Goal: Information Seeking & Learning: Learn about a topic

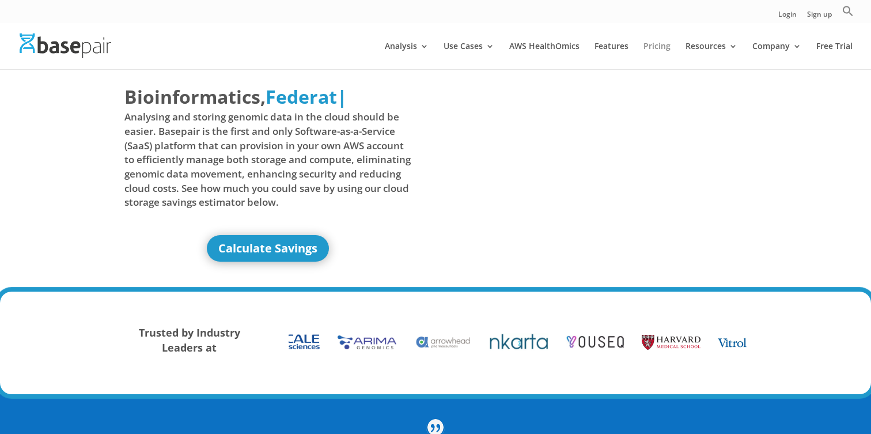
click at [661, 49] on link "Pricing" at bounding box center [656, 55] width 27 height 27
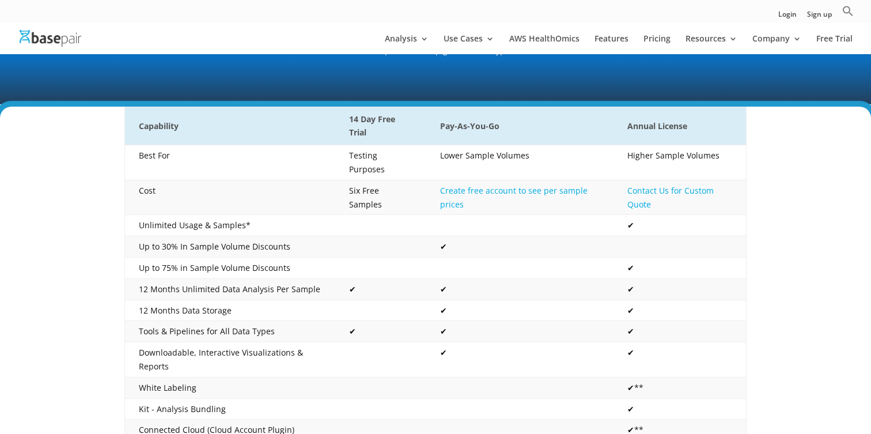
scroll to position [194, 0]
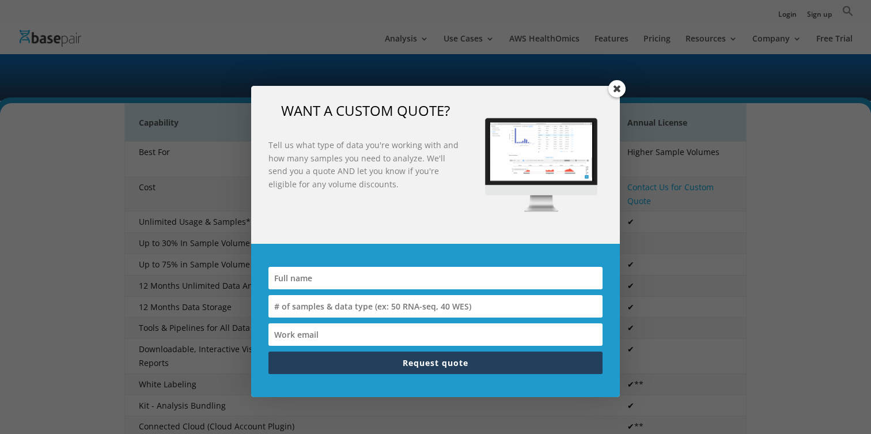
click at [614, 90] on span at bounding box center [616, 88] width 17 height 17
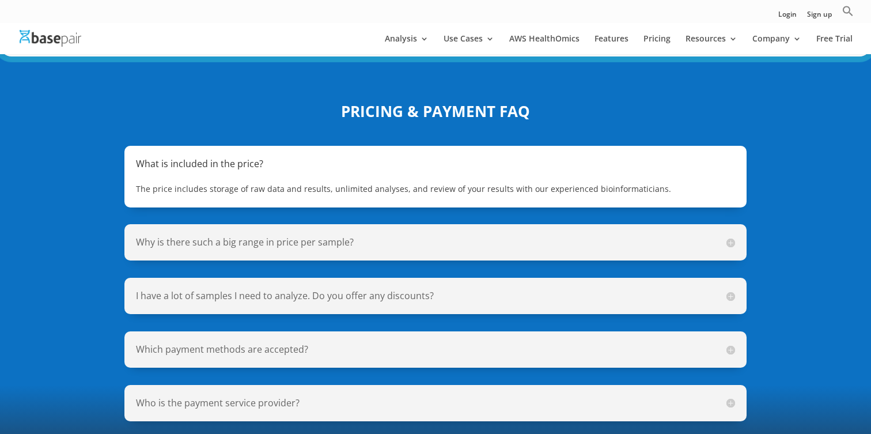
scroll to position [811, 0]
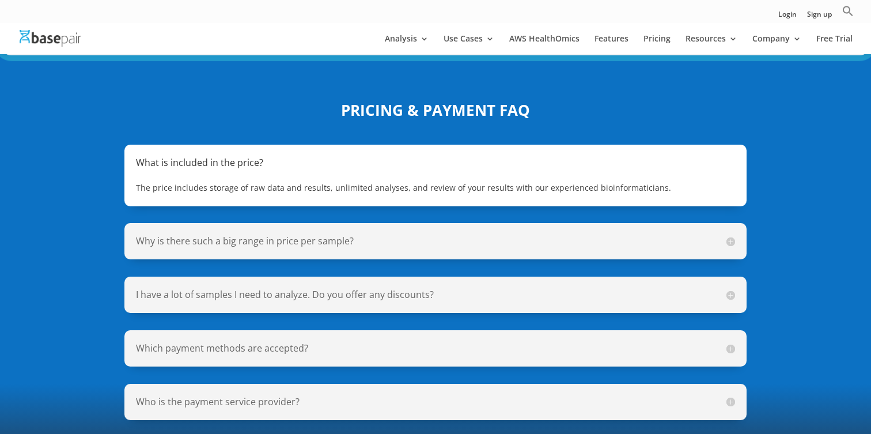
click at [729, 234] on h5 "Why is there such a big range in price per sample?" at bounding box center [435, 240] width 599 height 13
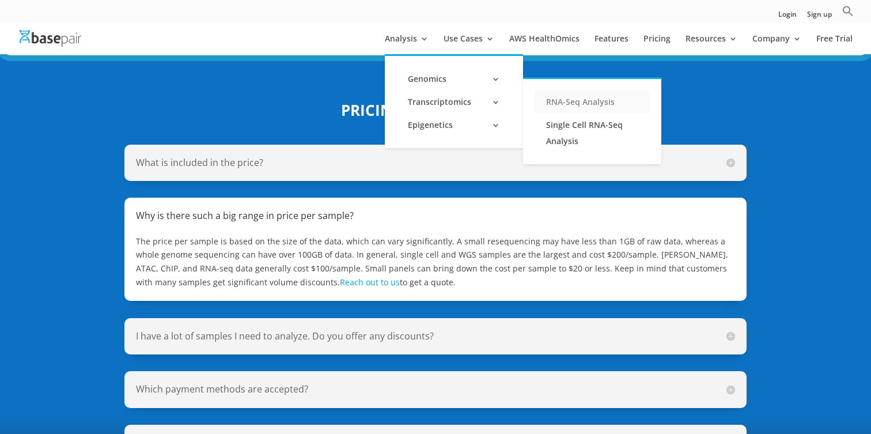
click at [568, 104] on link "RNA-Seq Analysis" at bounding box center [591, 101] width 115 height 23
